Goal: Task Accomplishment & Management: Complete application form

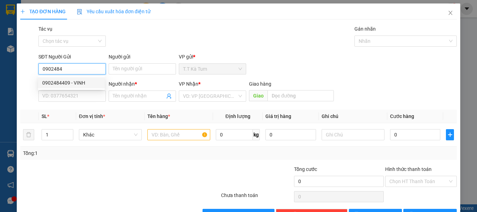
click at [71, 82] on div "0902484409 - VINH" at bounding box center [71, 83] width 58 height 8
type input "0902484409"
type input "VINH"
type input "0944950115"
type input "BẢO"
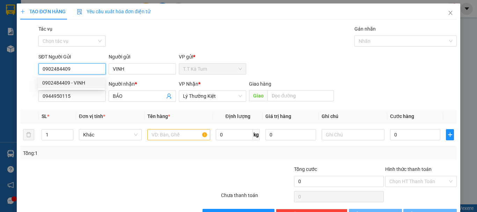
type input "30.000"
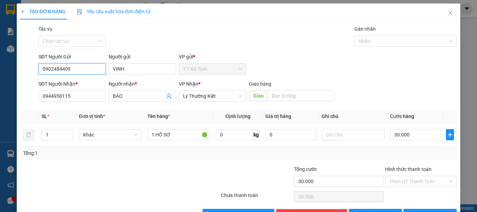
scroll to position [22, 0]
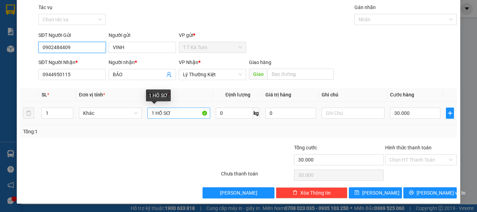
type input "0902484409"
click at [176, 112] on input "1 HỒ SƠ" at bounding box center [178, 113] width 63 height 11
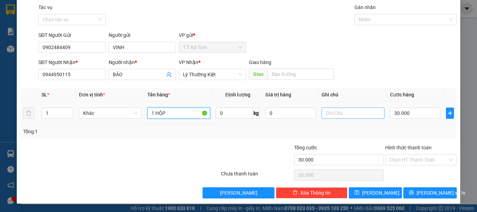
type input "1 HỘP"
click at [342, 114] on input "text" at bounding box center [352, 113] width 63 height 11
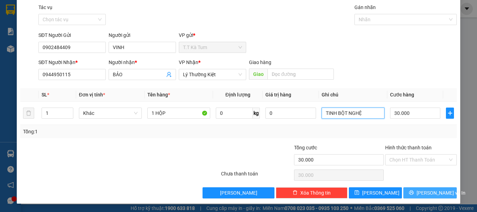
type input "TINH BỘT NGHỆ"
click at [409, 195] on button "[PERSON_NAME] và In" at bounding box center [429, 193] width 53 height 11
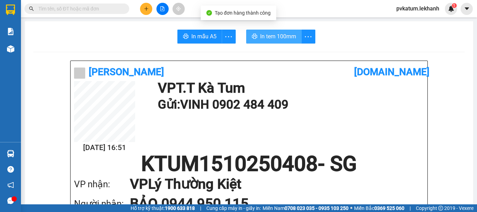
click at [260, 43] on button "In tem 100mm" at bounding box center [273, 37] width 55 height 14
